Goal: Task Accomplishment & Management: Complete application form

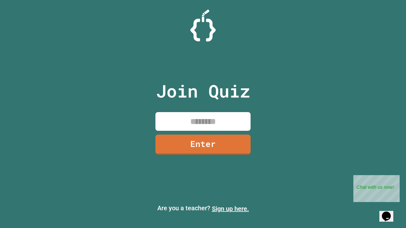
click at [230, 209] on link "Sign up here." at bounding box center [230, 209] width 37 height 8
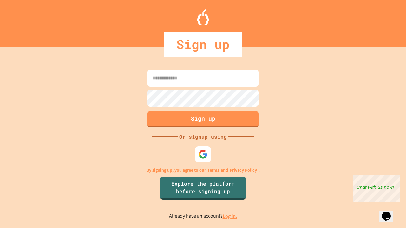
click at [230, 216] on link "Log in." at bounding box center [230, 216] width 15 height 7
